Goal: Task Accomplishment & Management: Complete application form

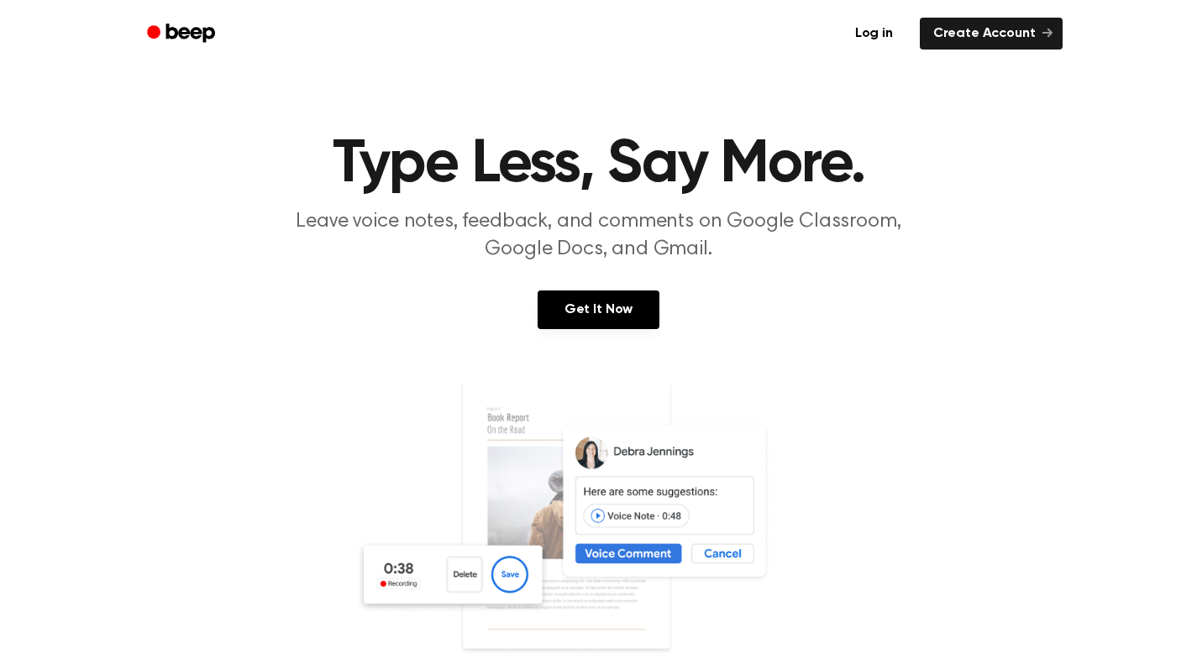
click at [962, 35] on link "Create Account" at bounding box center [990, 34] width 143 height 32
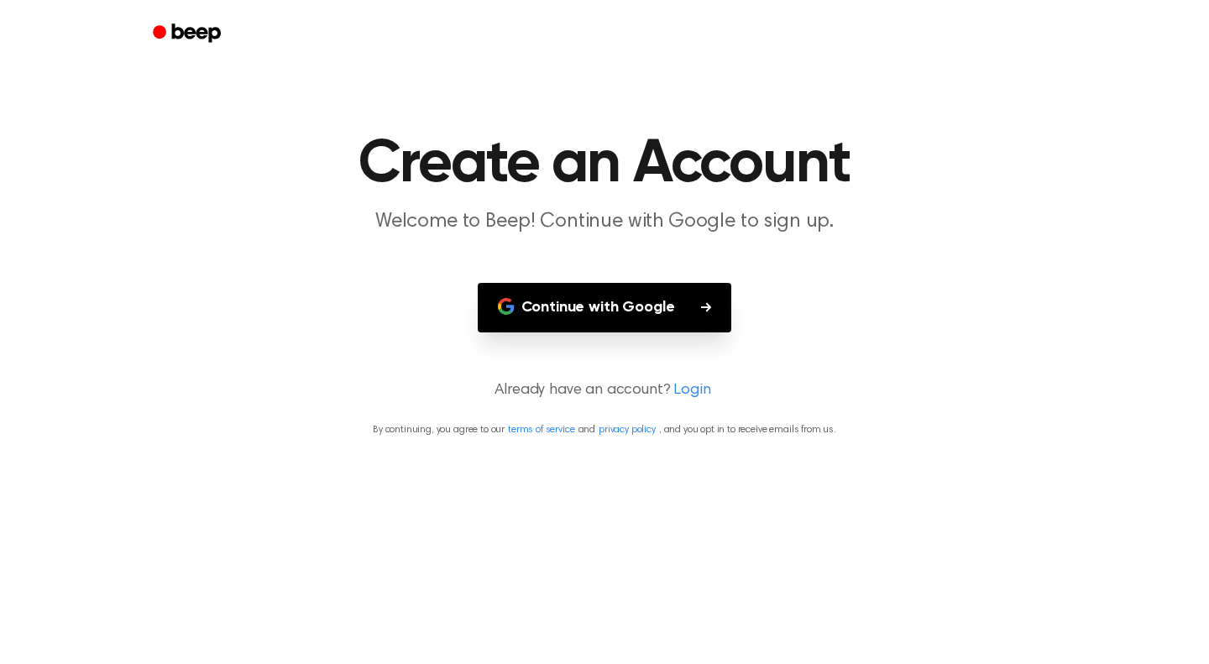
click at [644, 309] on button "Continue with Google" at bounding box center [605, 308] width 254 height 50
click at [624, 311] on button "Continue with Google" at bounding box center [605, 308] width 254 height 50
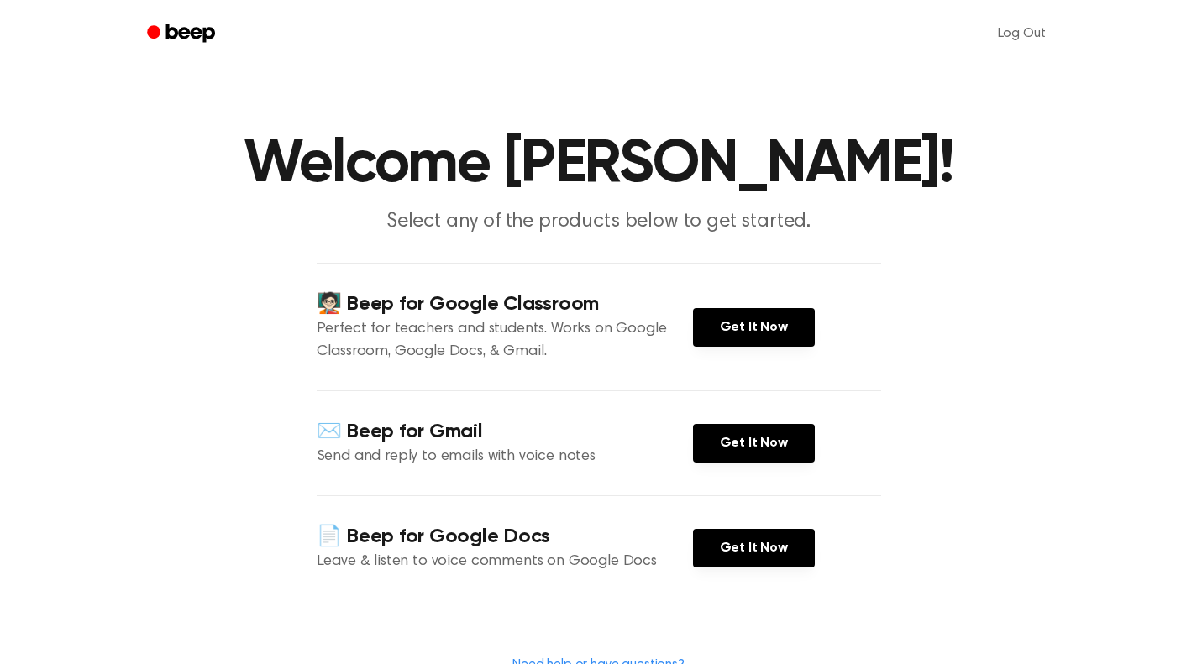
click at [738, 315] on link "Get It Now" at bounding box center [754, 327] width 122 height 39
